Goal: Transaction & Acquisition: Purchase product/service

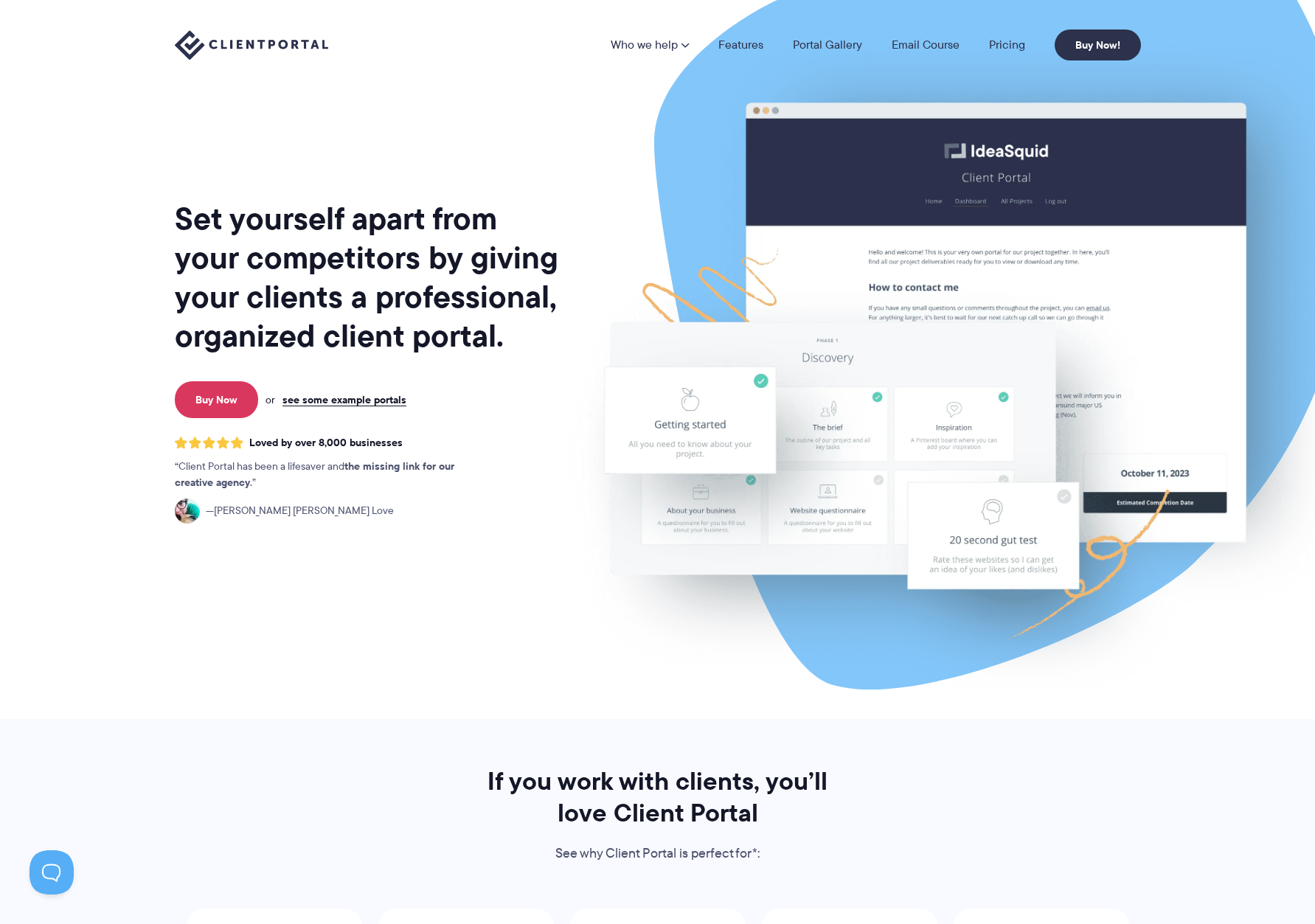
click at [1028, 45] on li "Pricing" at bounding box center [1007, 45] width 65 height 12
click at [1013, 45] on link "Pricing" at bounding box center [1007, 45] width 36 height 12
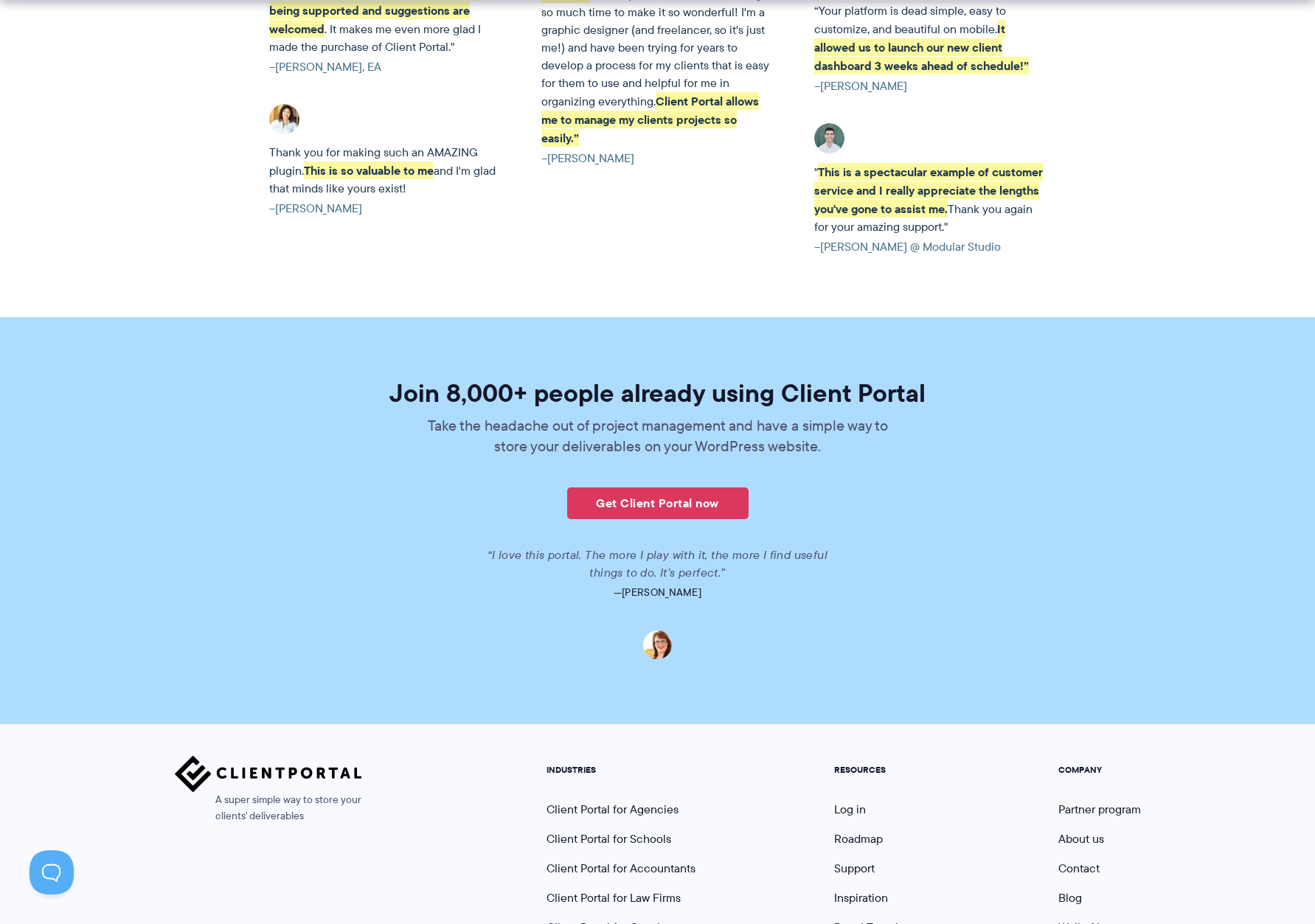
scroll to position [3053, 0]
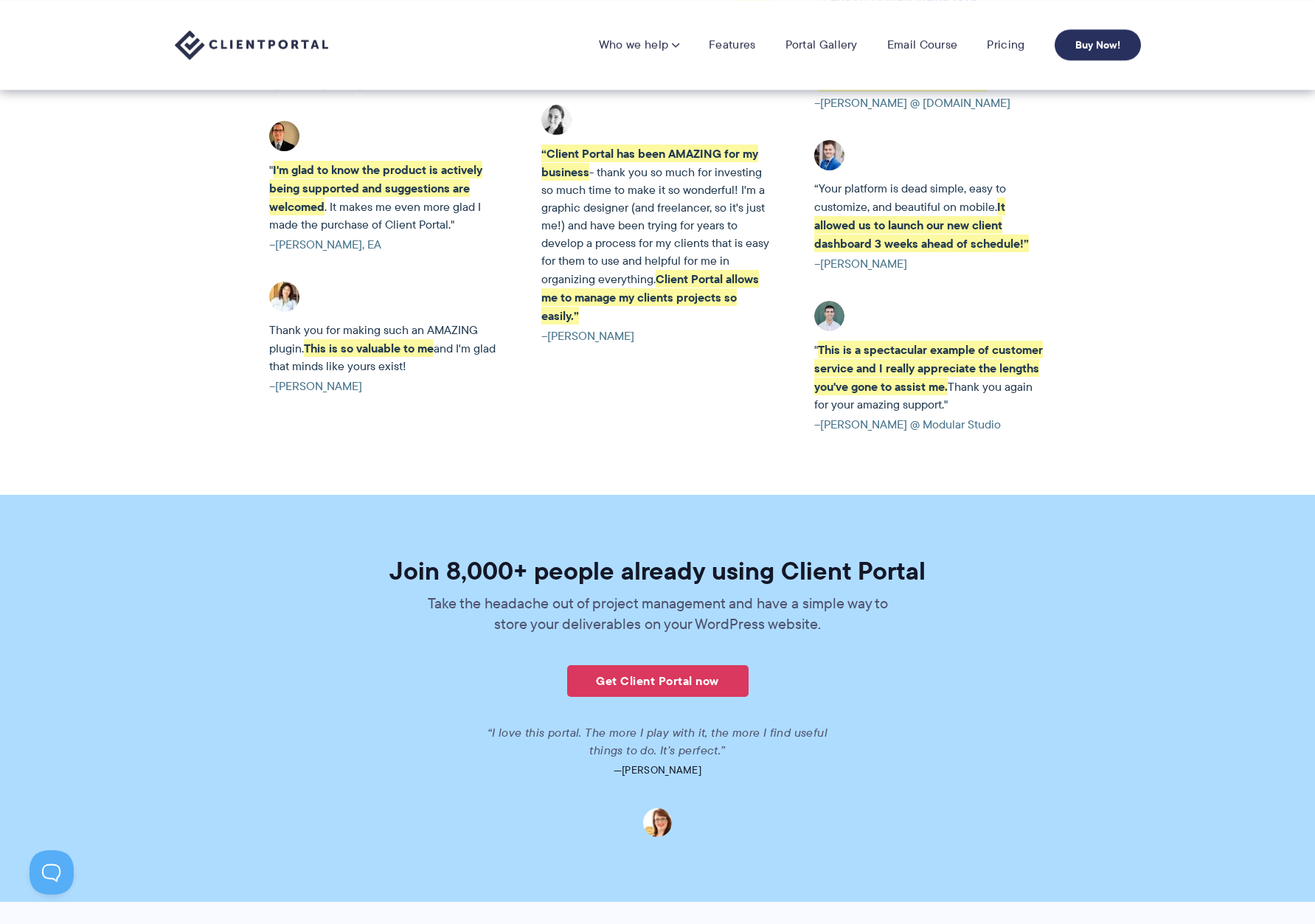
click at [1103, 46] on link "Buy Now!" at bounding box center [1098, 44] width 87 height 31
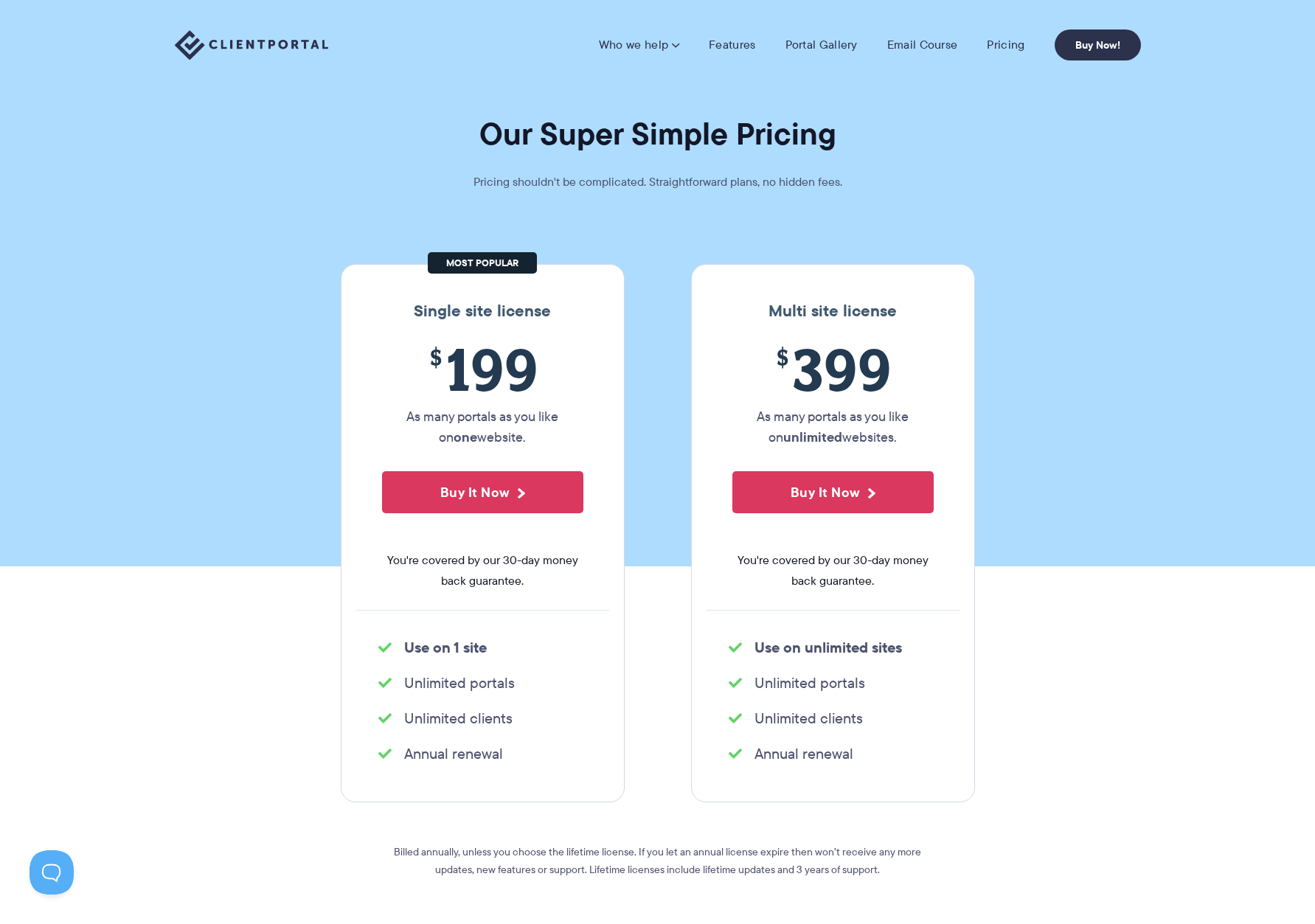
click at [712, 301] on div "Multi site license $ 399 As many portals as you like on unlimited websites. Buy…" at bounding box center [832, 533] width 284 height 539
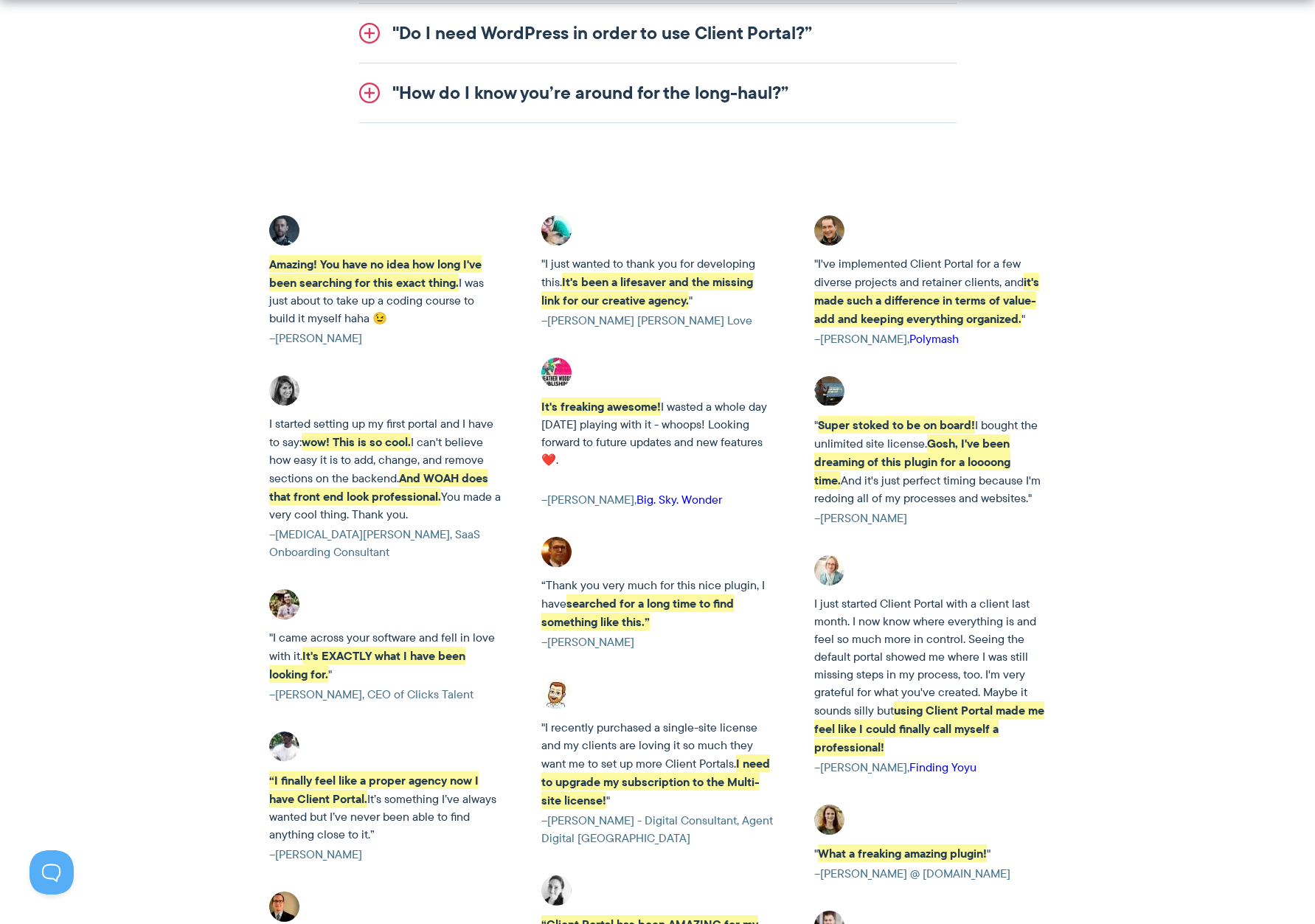
scroll to position [3351, 0]
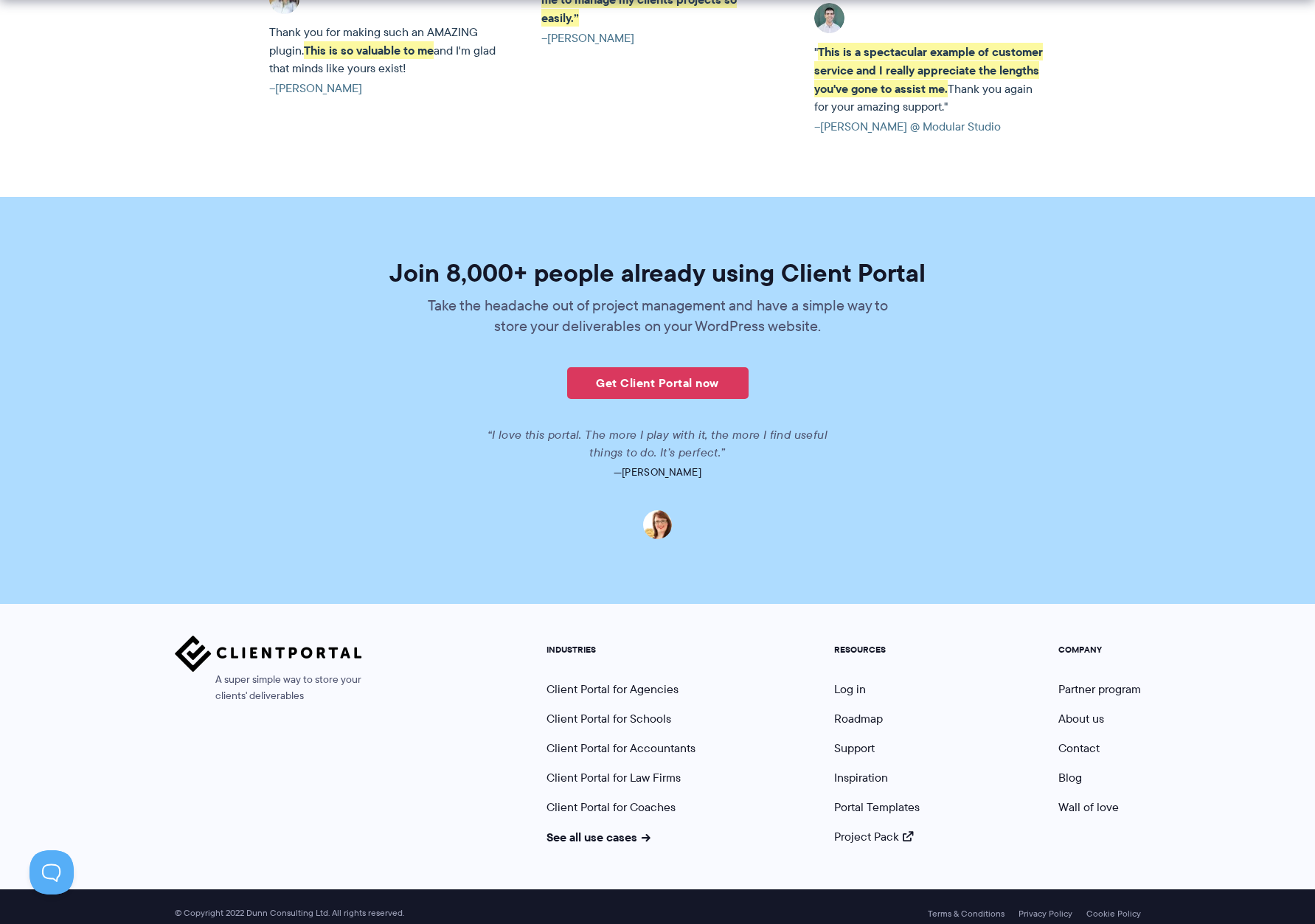
click at [1175, 535] on section "Join 8,000+ people already using Client Portal Take the headache out of project…" at bounding box center [658, 400] width 1315 height 407
click at [852, 681] on link "Log in" at bounding box center [850, 689] width 32 height 17
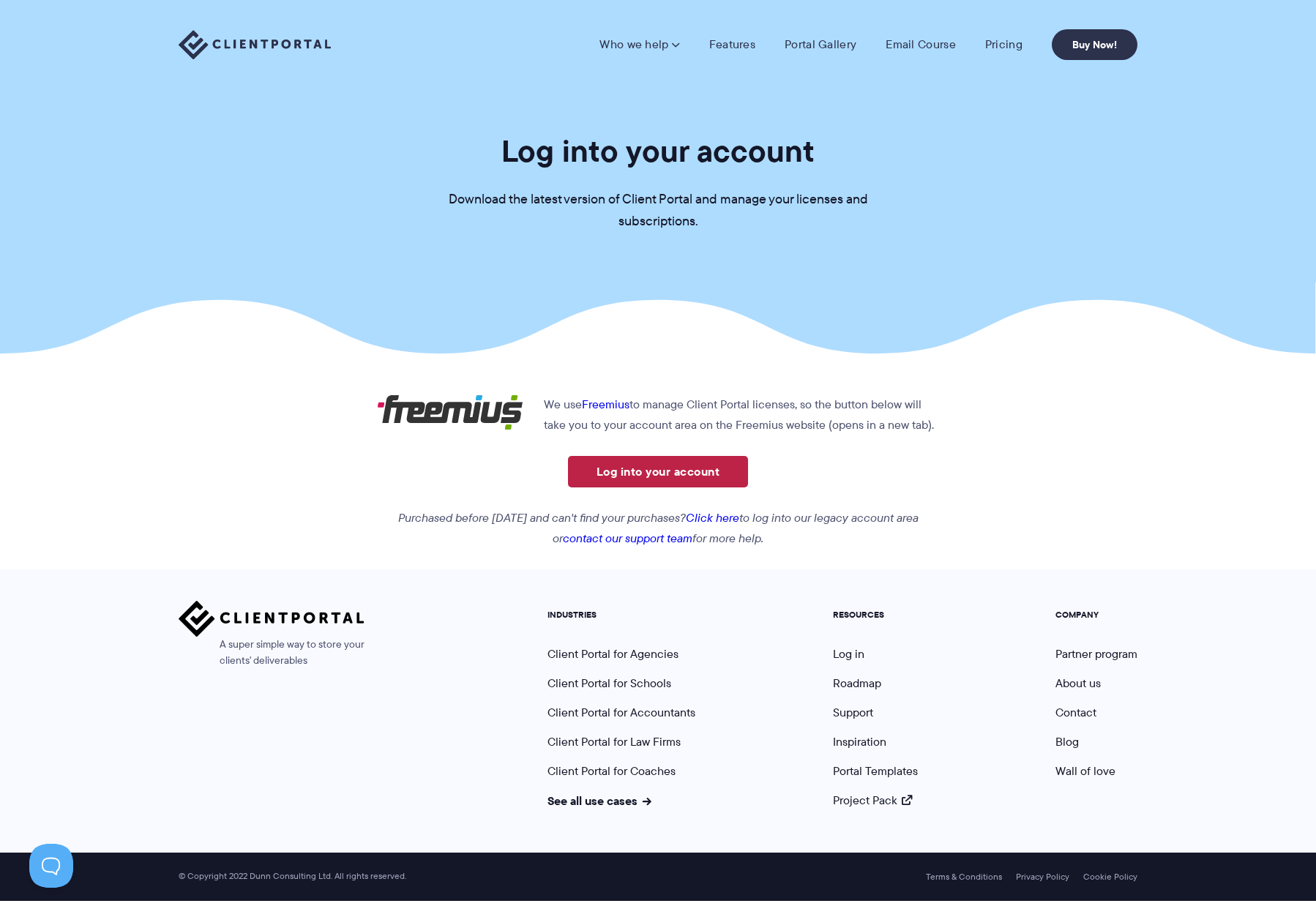
click at [656, 483] on link "Log into your account" at bounding box center [658, 472] width 180 height 31
